Goal: Check status: Check status

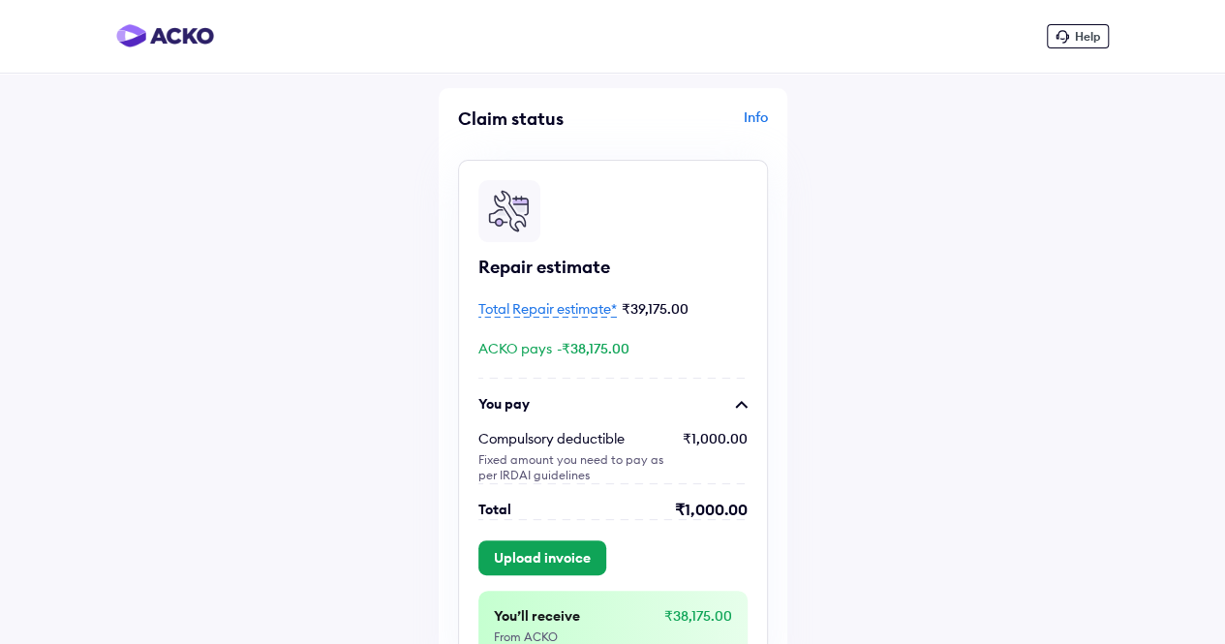
click at [588, 312] on span "Total Repair estimate*" at bounding box center [548, 308] width 139 height 17
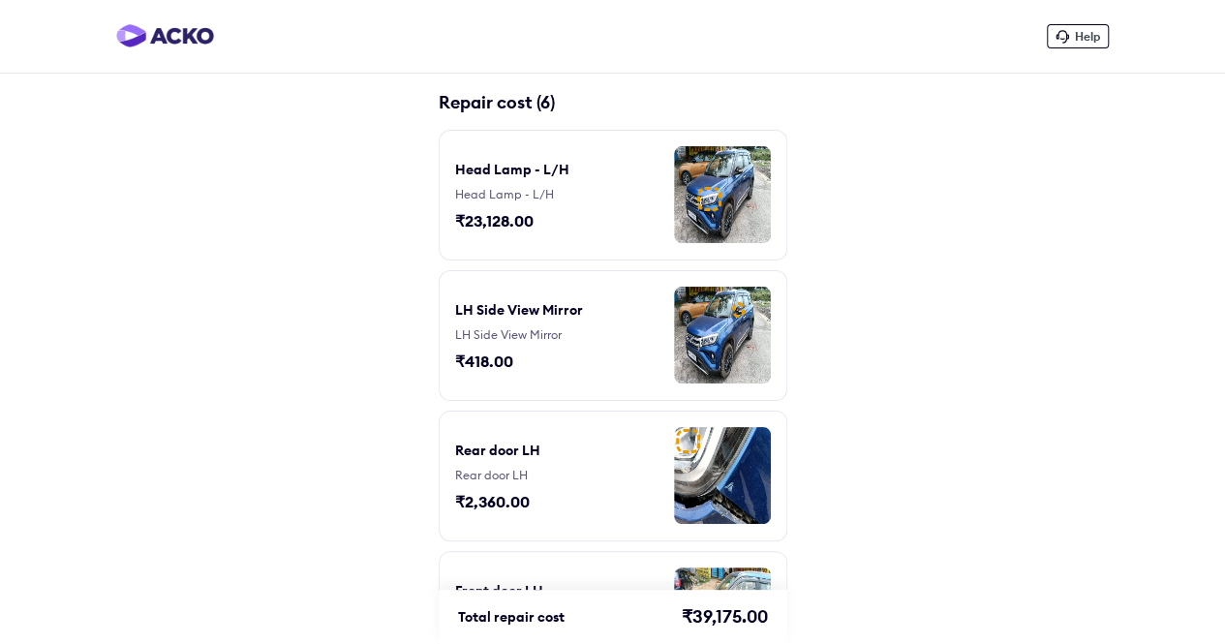
click at [727, 214] on img at bounding box center [722, 194] width 97 height 97
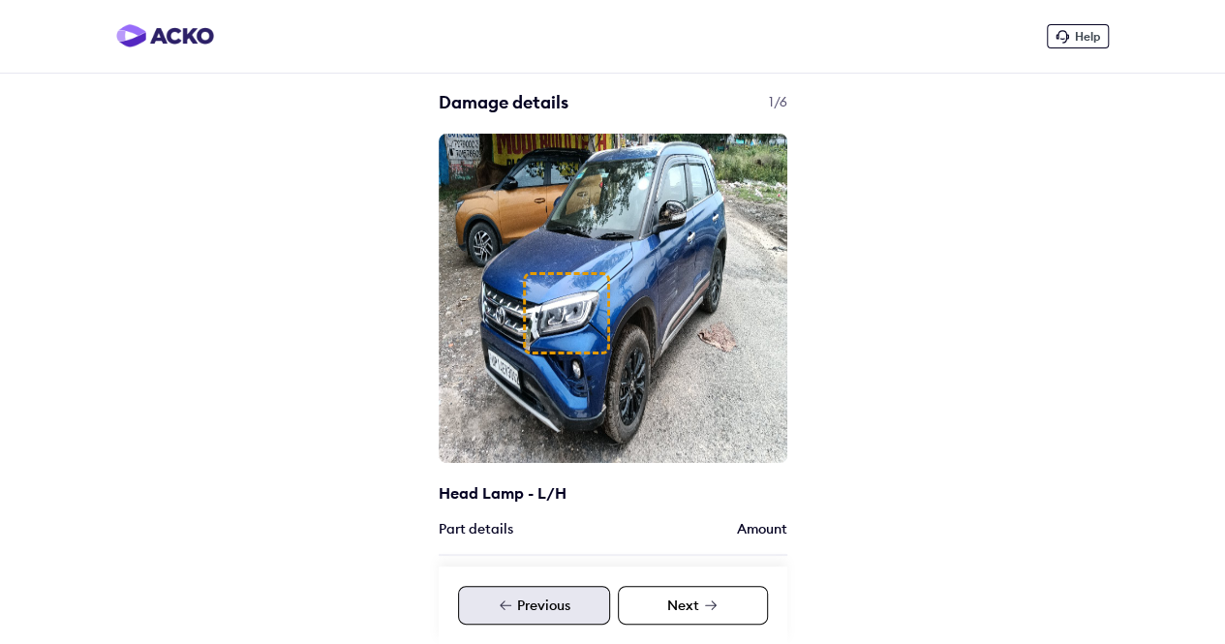
scroll to position [280, 0]
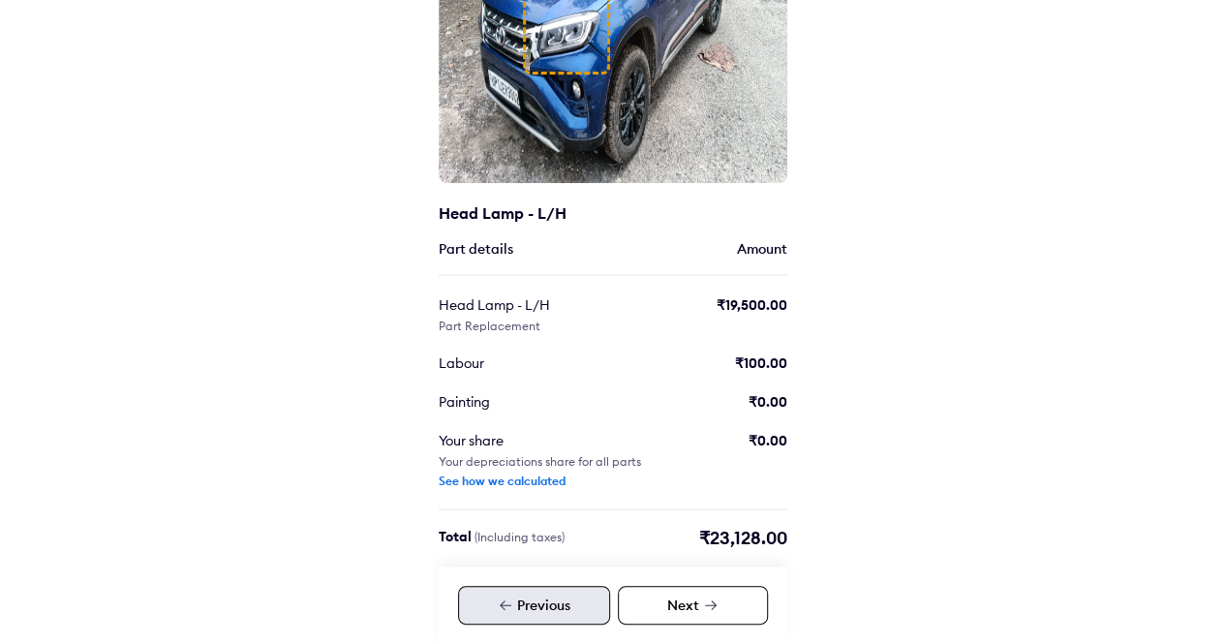
click at [684, 611] on div "Next" at bounding box center [693, 605] width 150 height 39
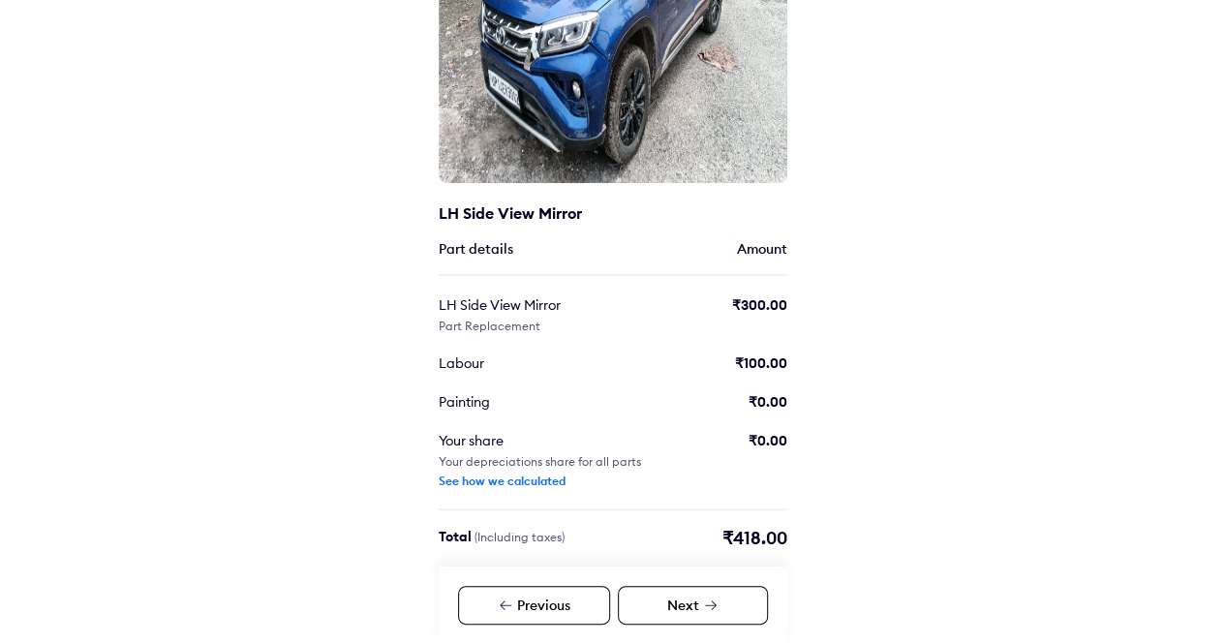
click at [684, 611] on div "Next" at bounding box center [693, 605] width 150 height 39
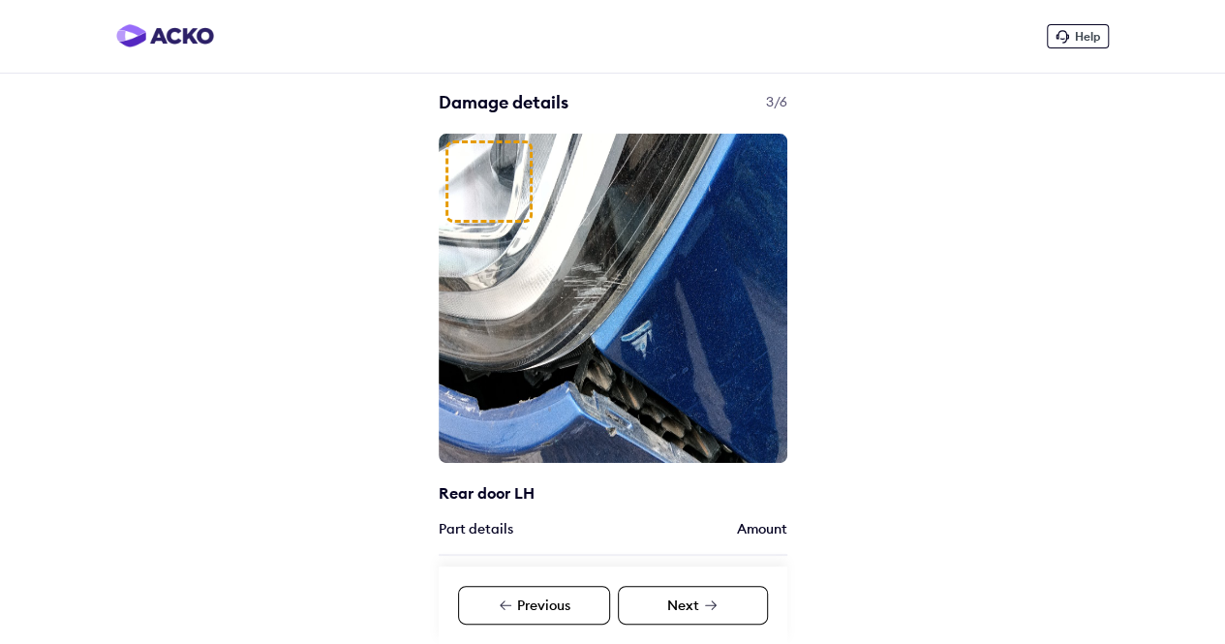
click at [688, 610] on div "Next" at bounding box center [693, 605] width 150 height 39
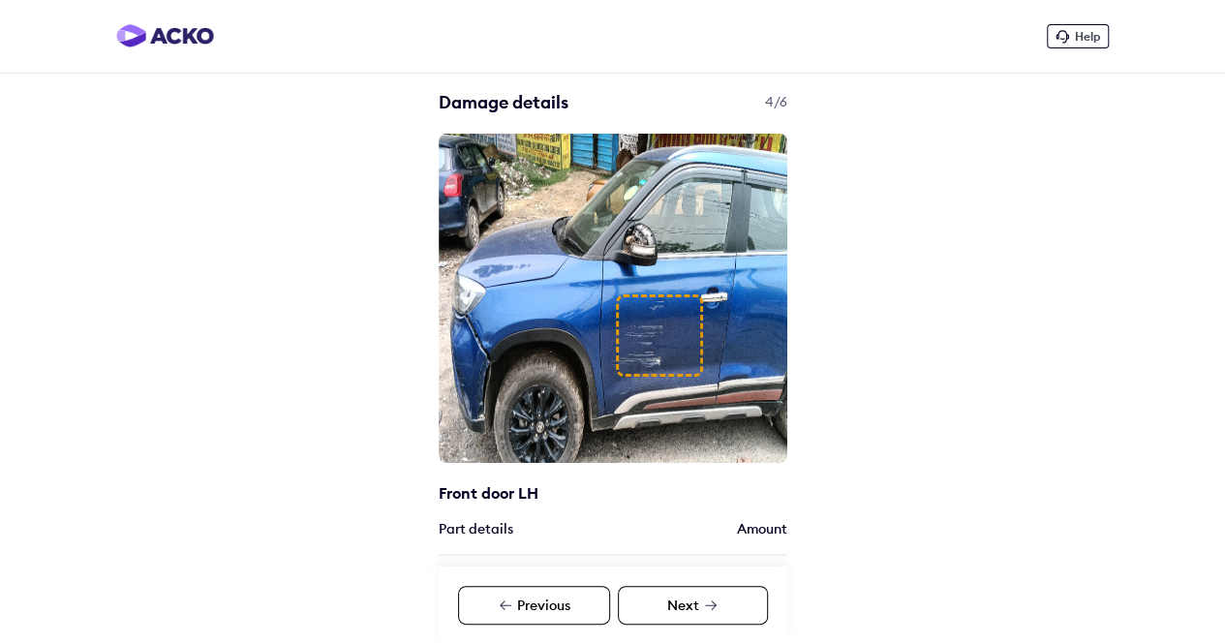
click at [707, 614] on div "Next" at bounding box center [693, 605] width 150 height 39
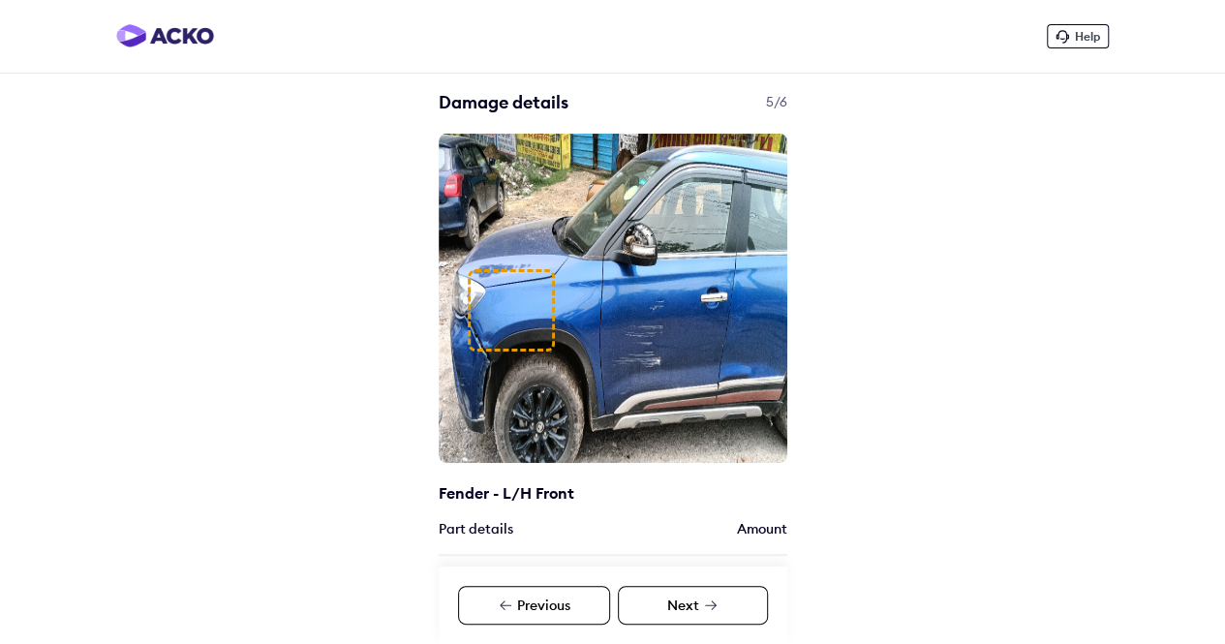
click at [707, 614] on div "Next" at bounding box center [693, 605] width 150 height 39
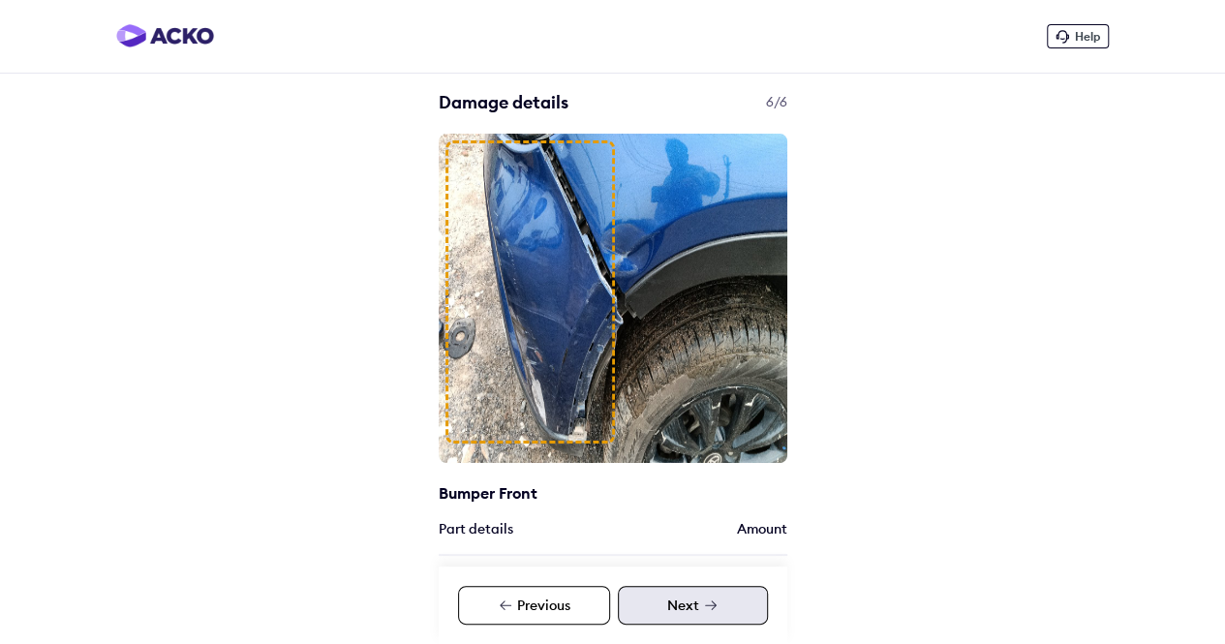
click at [707, 614] on div "Next" at bounding box center [693, 605] width 150 height 39
click at [707, 602] on icon at bounding box center [710, 605] width 15 height 15
